Goal: Information Seeking & Learning: Understand process/instructions

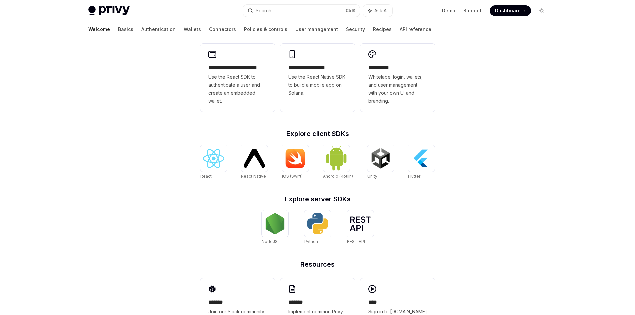
scroll to position [215, 0]
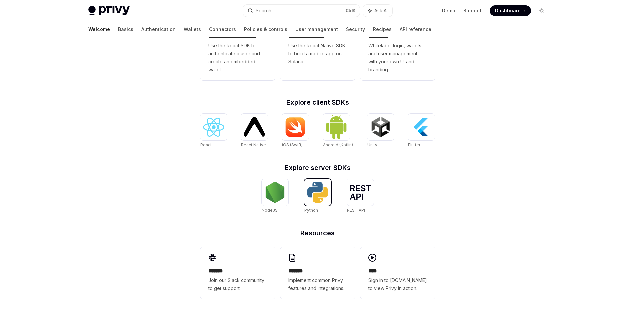
click at [307, 193] on img at bounding box center [317, 192] width 21 height 21
